Goal: Information Seeking & Learning: Stay updated

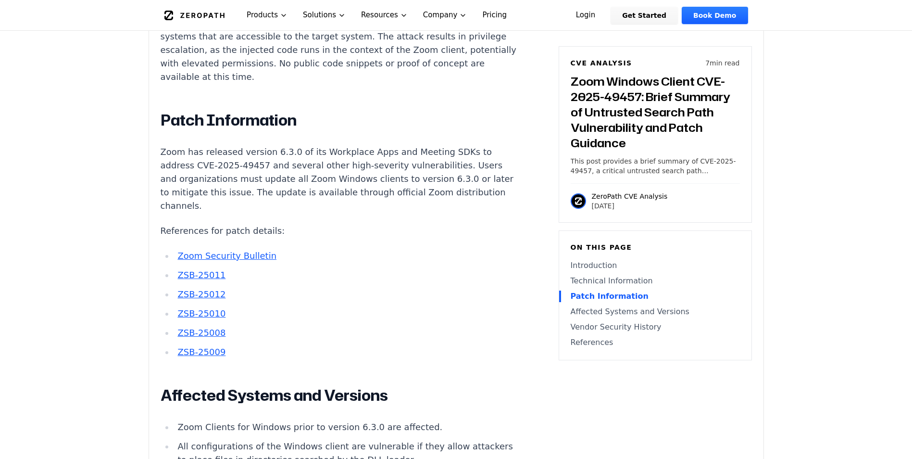
scroll to position [1010, 0]
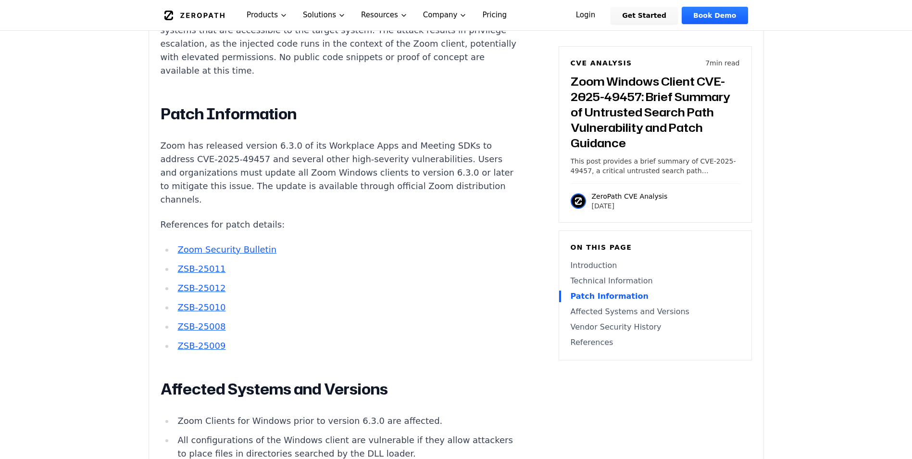
click at [232, 244] on link "Zoom Security Bulletin" at bounding box center [226, 249] width 99 height 10
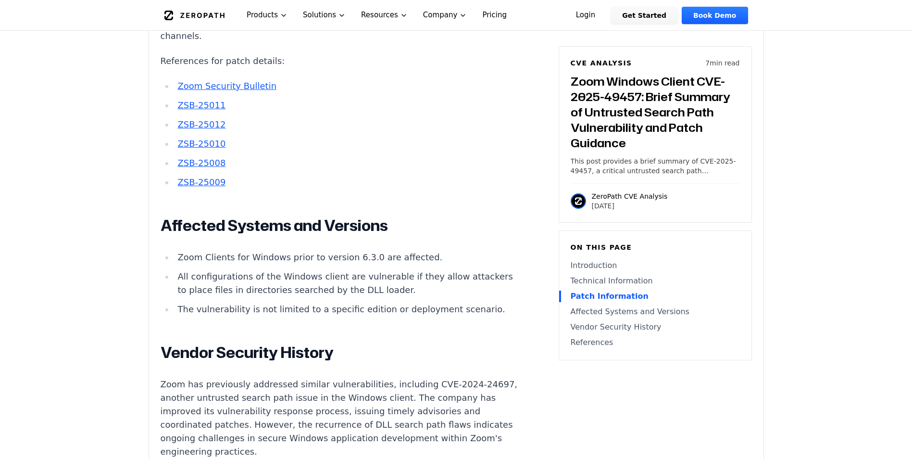
scroll to position [1202, 0]
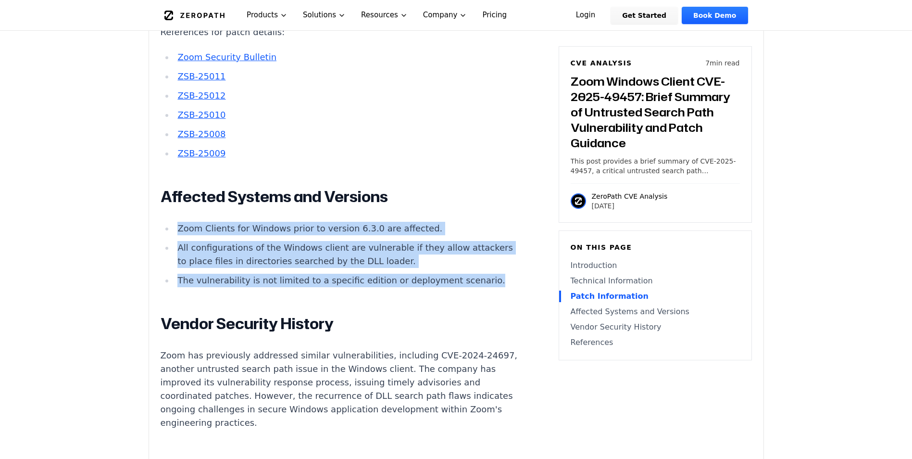
drag, startPoint x: 230, startPoint y: 269, endPoint x: 166, endPoint y: 207, distance: 89.1
click at [166, 222] on ul "Zoom Clients for Windows prior to version 6.3.0 are affected. All configuration…" at bounding box center [340, 254] width 358 height 65
drag, startPoint x: 166, startPoint y: 207, endPoint x: 231, endPoint y: 263, distance: 86.2
click at [231, 274] on li "The vulnerability is not limited to a specific edition or deployment scenario." at bounding box center [346, 280] width 344 height 13
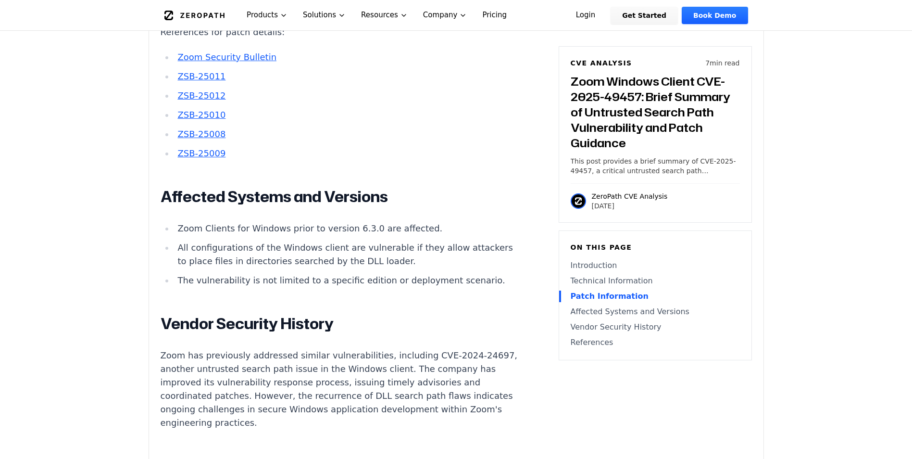
click at [252, 222] on li "Zoom Clients for Windows prior to version 6.3.0 are affected." at bounding box center [346, 228] width 344 height 13
copy ul "Zoom Clients for Windows prior to version 6.3.0 are affected."
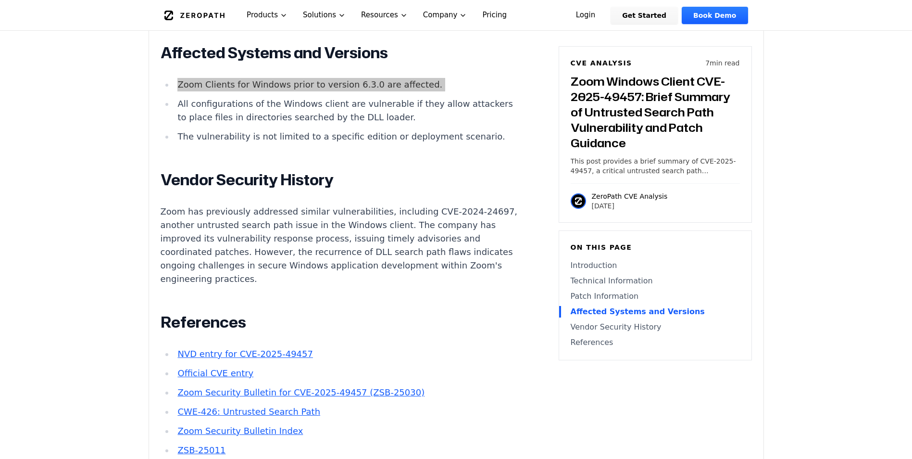
scroll to position [1346, 0]
click at [293, 206] on p "Zoom has previously addressed similar vulnerabilities, including CVE-2024-24697…" at bounding box center [340, 244] width 358 height 81
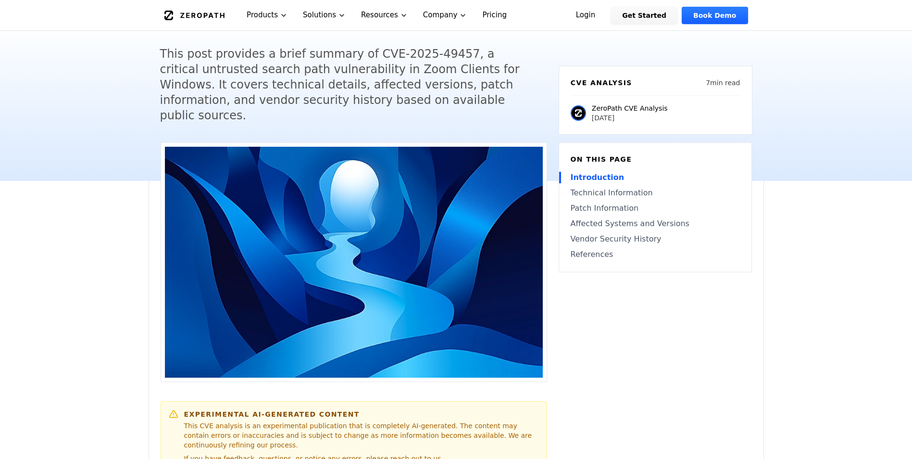
scroll to position [48, 0]
